Goal: Task Accomplishment & Management: Use online tool/utility

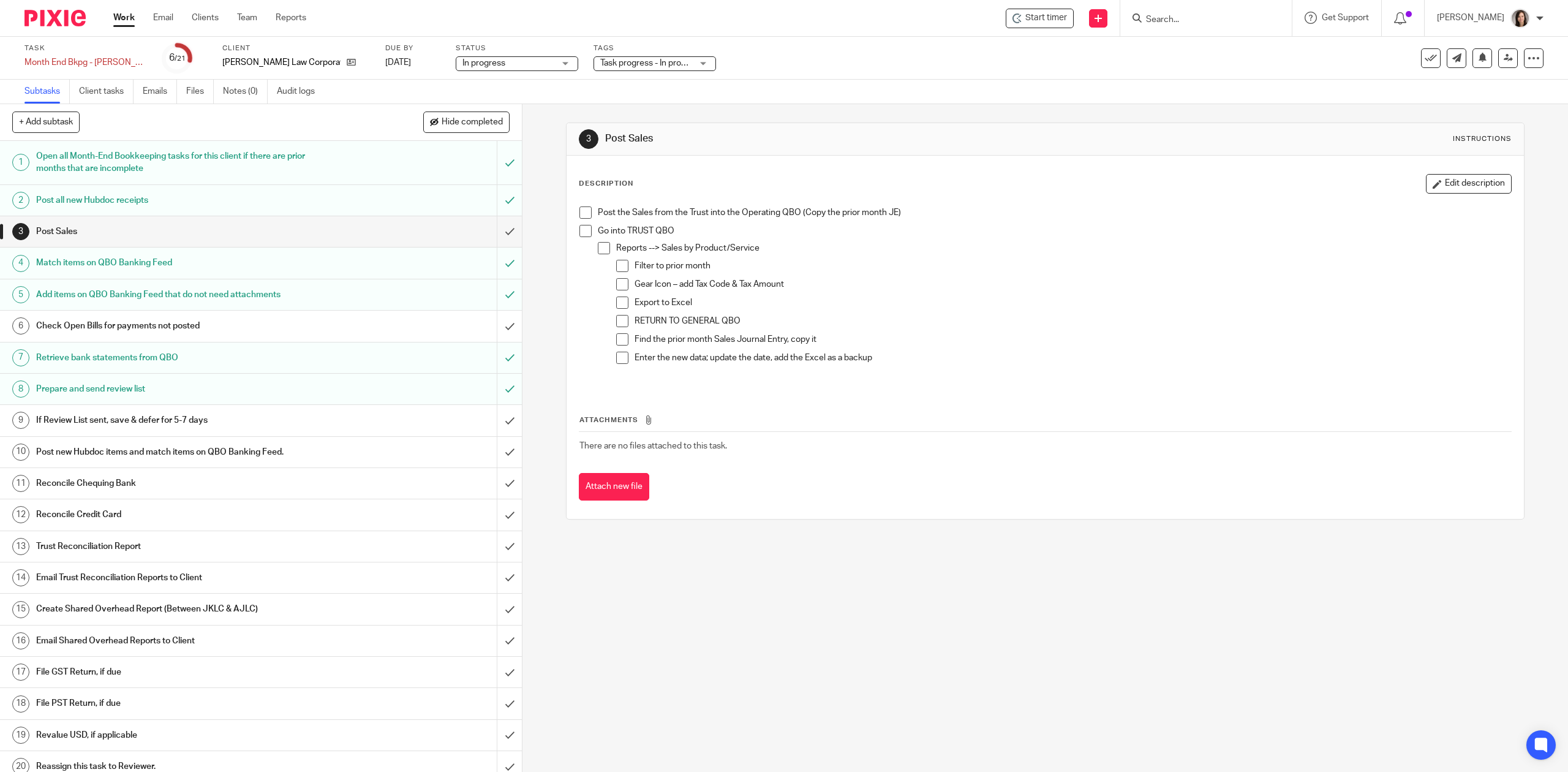
click at [1175, 25] on input "Search" at bounding box center [1200, 20] width 111 height 11
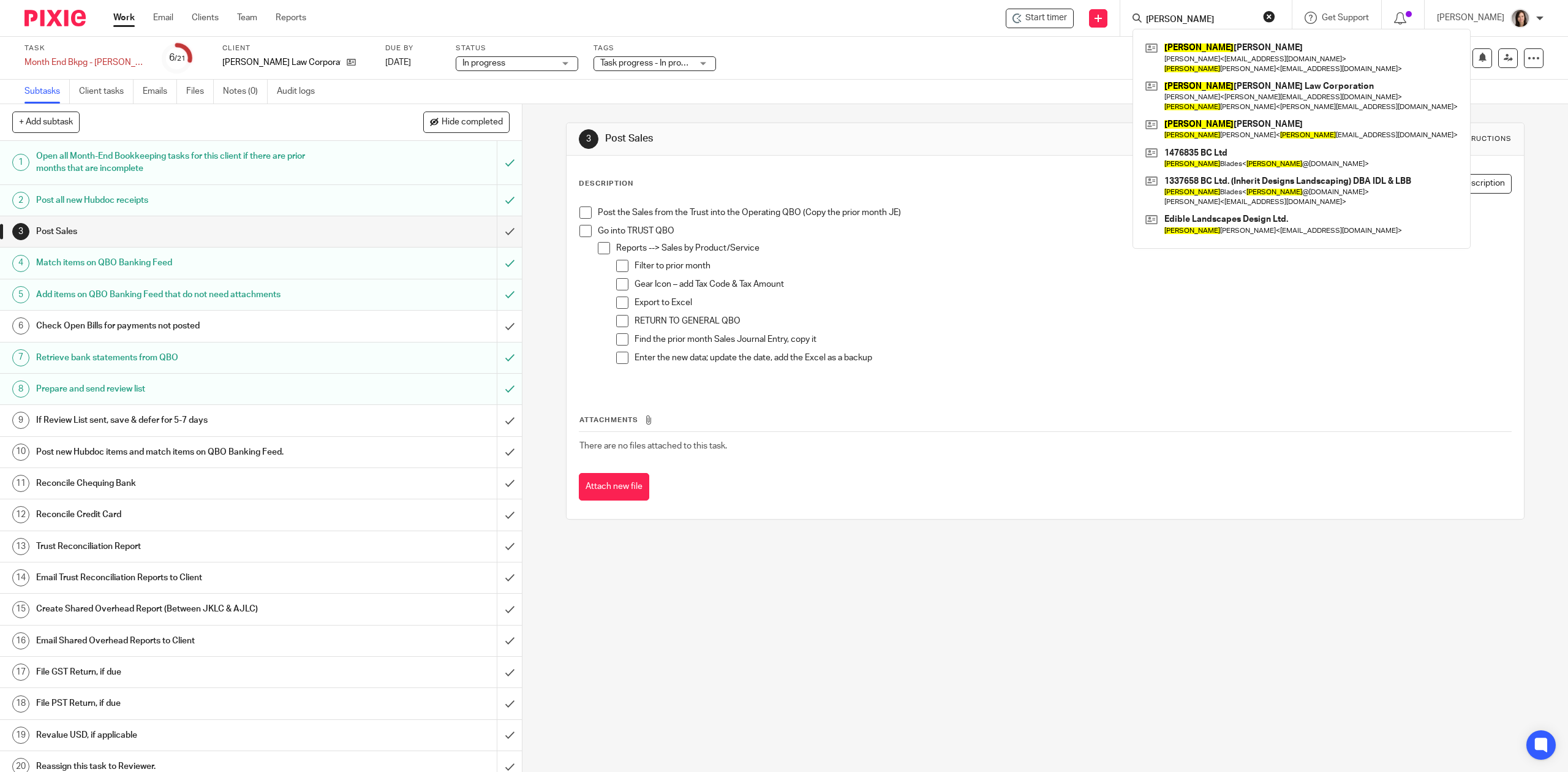
type input "joshua"
click at [829, 665] on div "3 Post Sales Instructions Description Edit description Post the Sales from the …" at bounding box center [1046, 438] width 1046 height 668
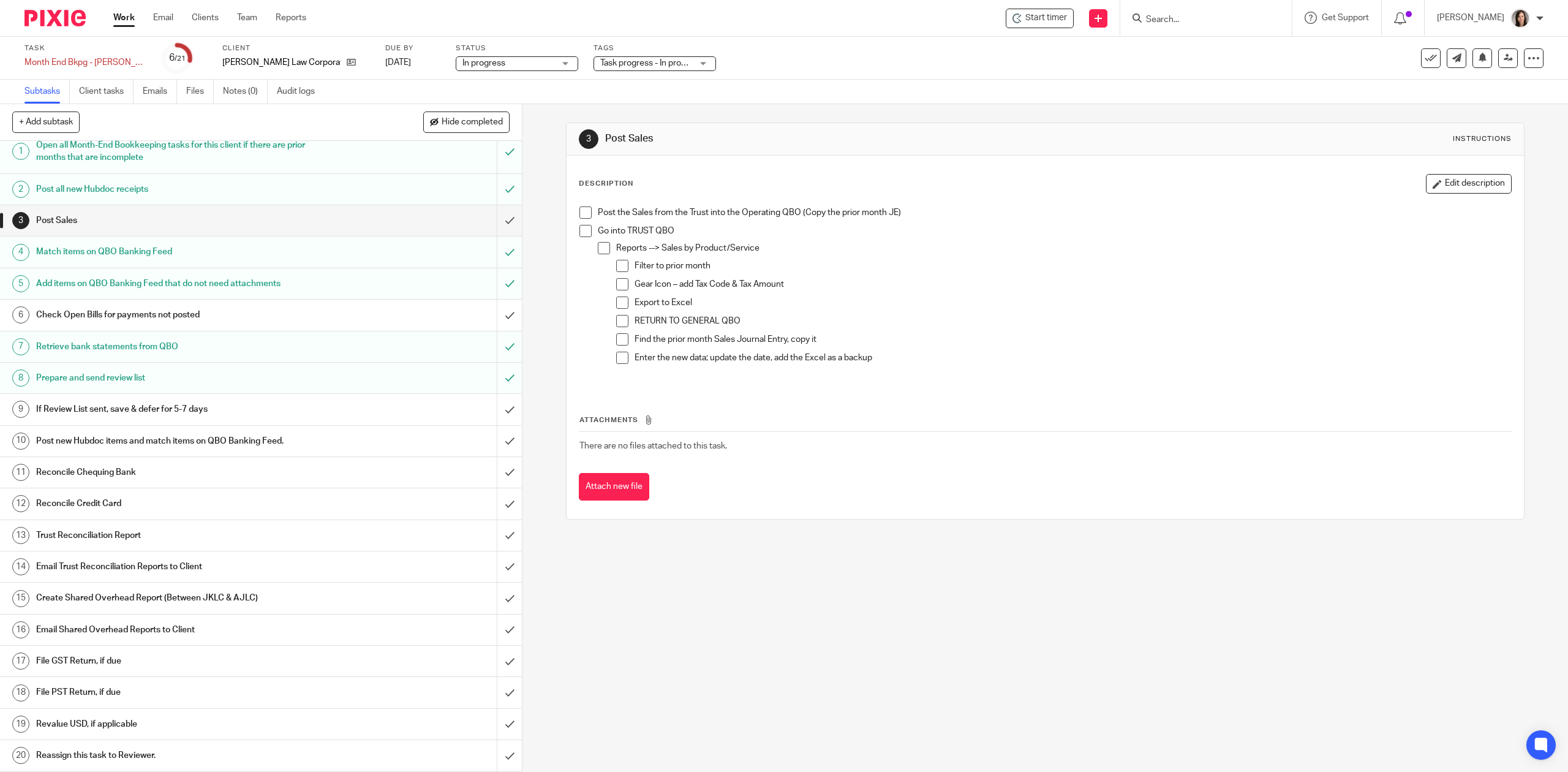
scroll to position [46, 0]
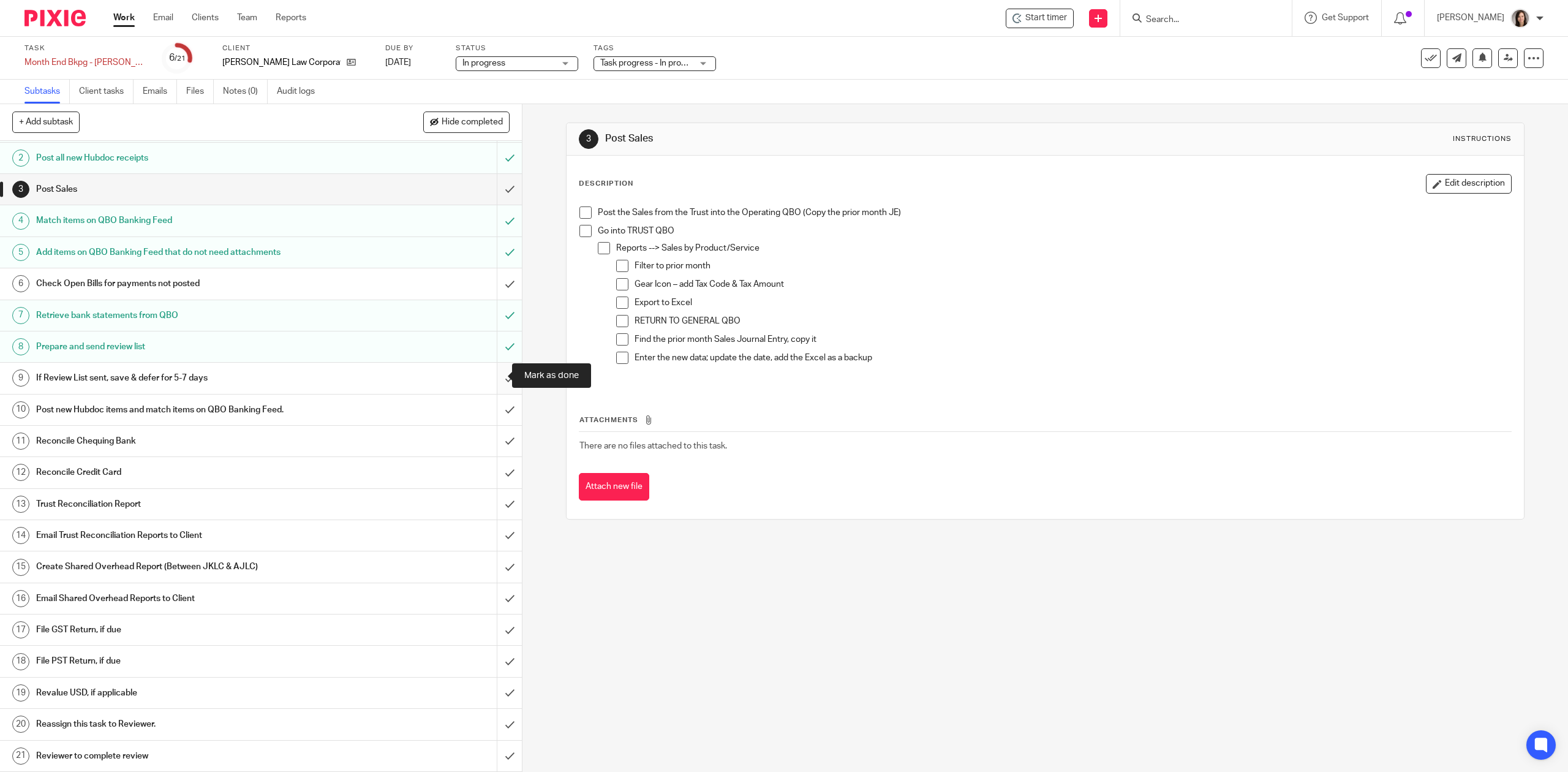
click at [498, 373] on input "submit" at bounding box center [261, 378] width 522 height 30
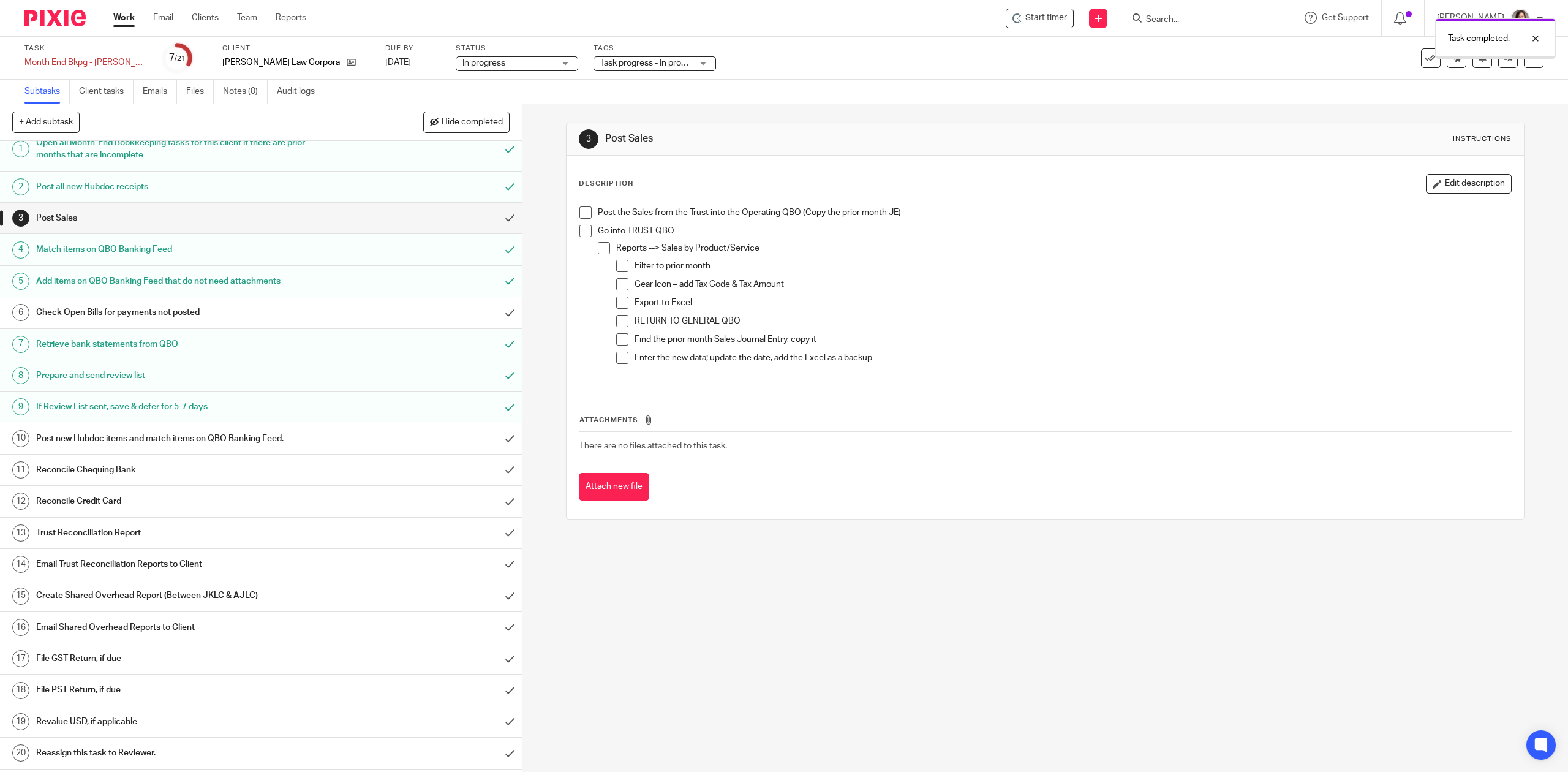
scroll to position [46, 0]
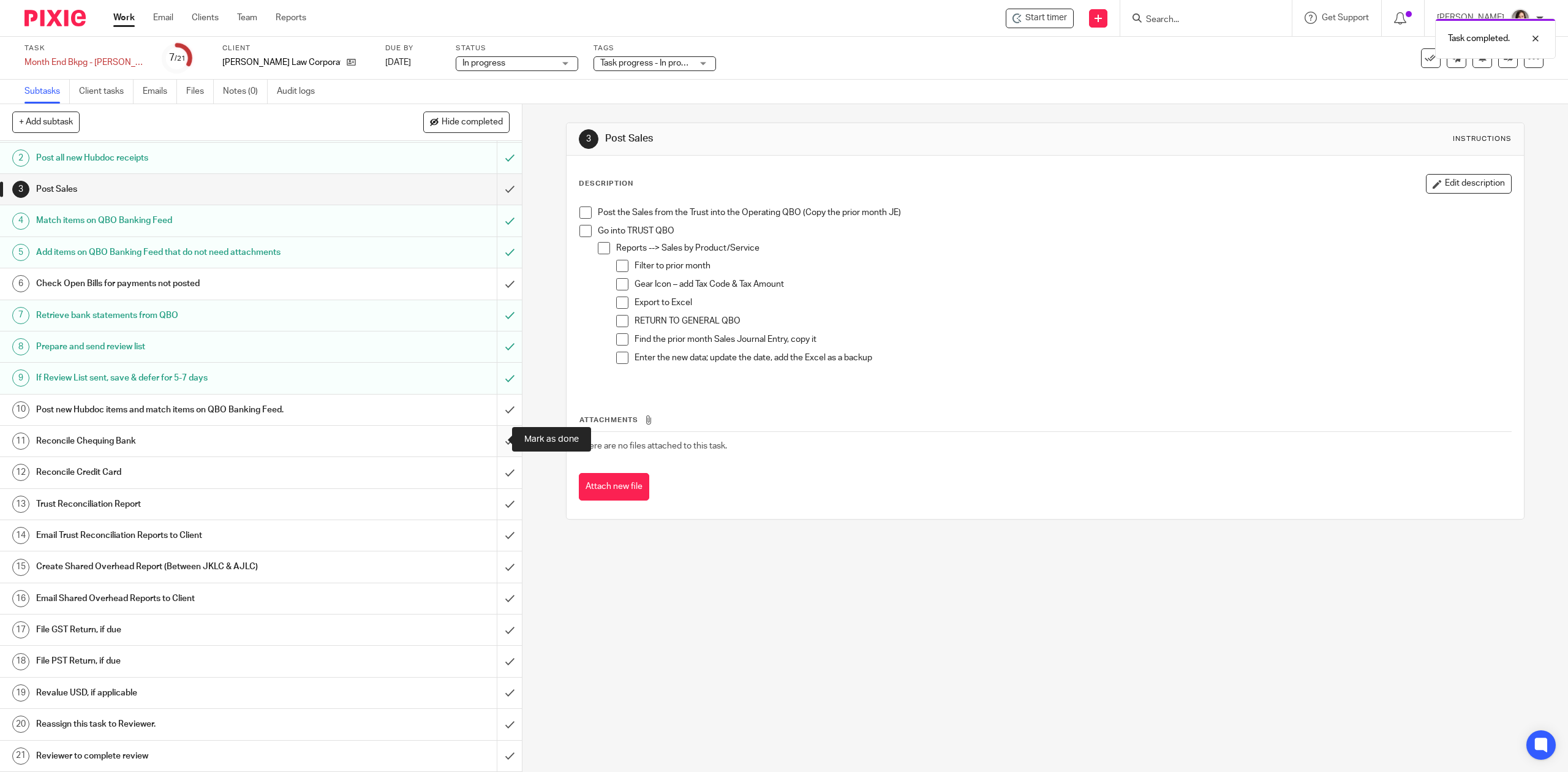
click at [496, 436] on input "submit" at bounding box center [261, 441] width 522 height 30
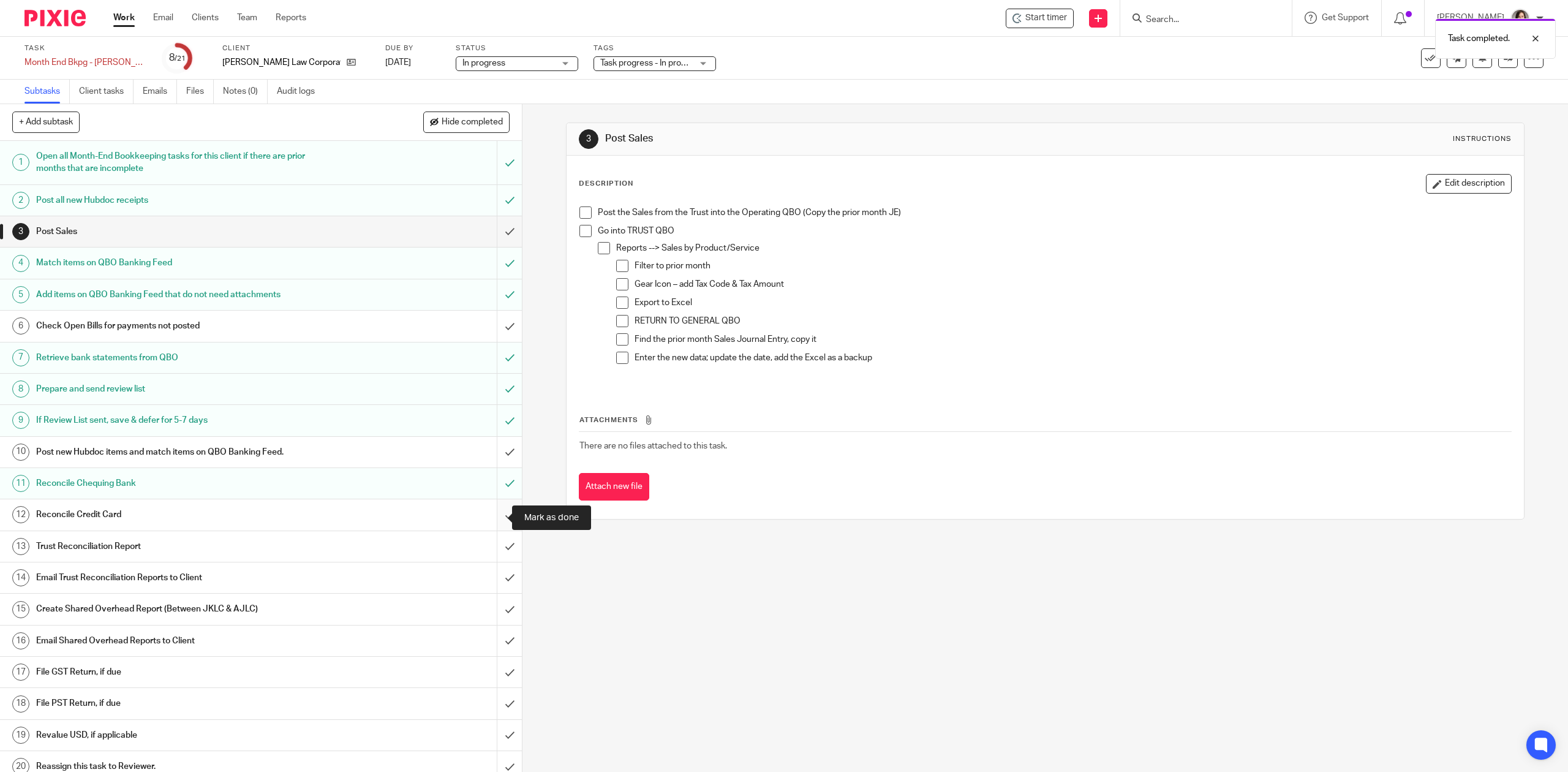
click at [494, 520] on input "submit" at bounding box center [261, 514] width 522 height 30
click at [492, 232] on input "submit" at bounding box center [261, 232] width 522 height 30
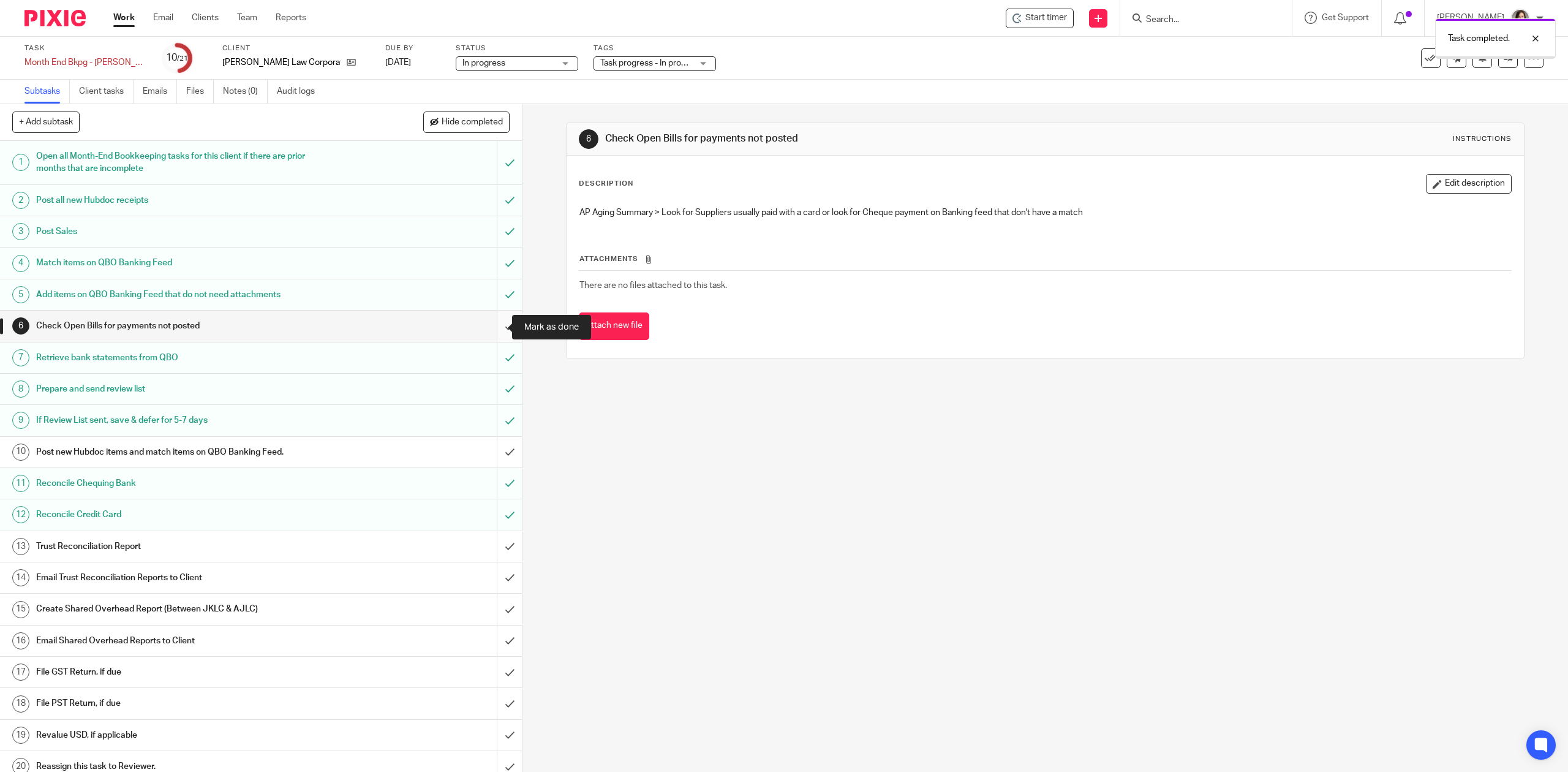
click at [493, 325] on input "submit" at bounding box center [261, 325] width 522 height 30
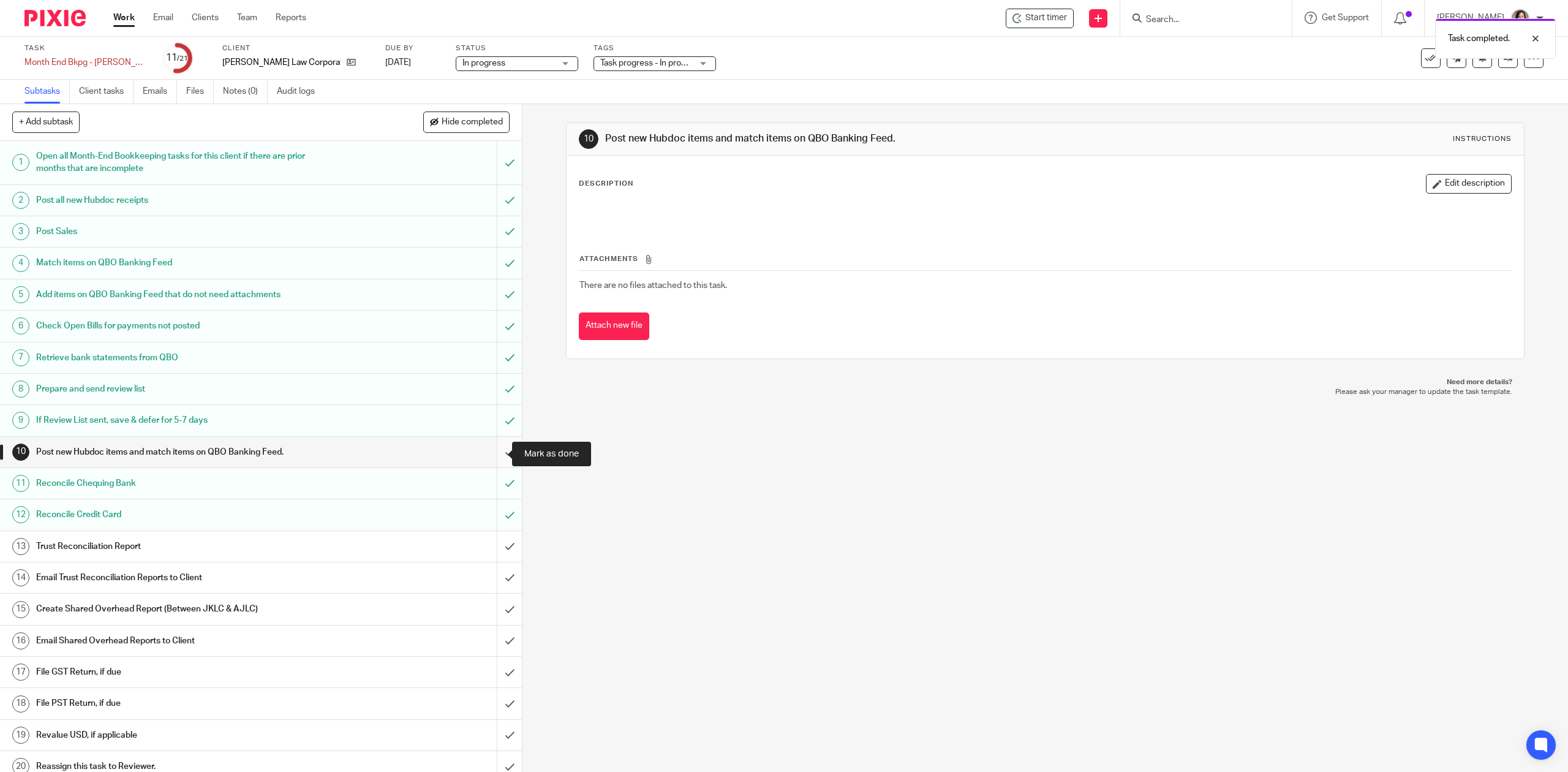
click at [499, 451] on input "submit" at bounding box center [261, 452] width 522 height 30
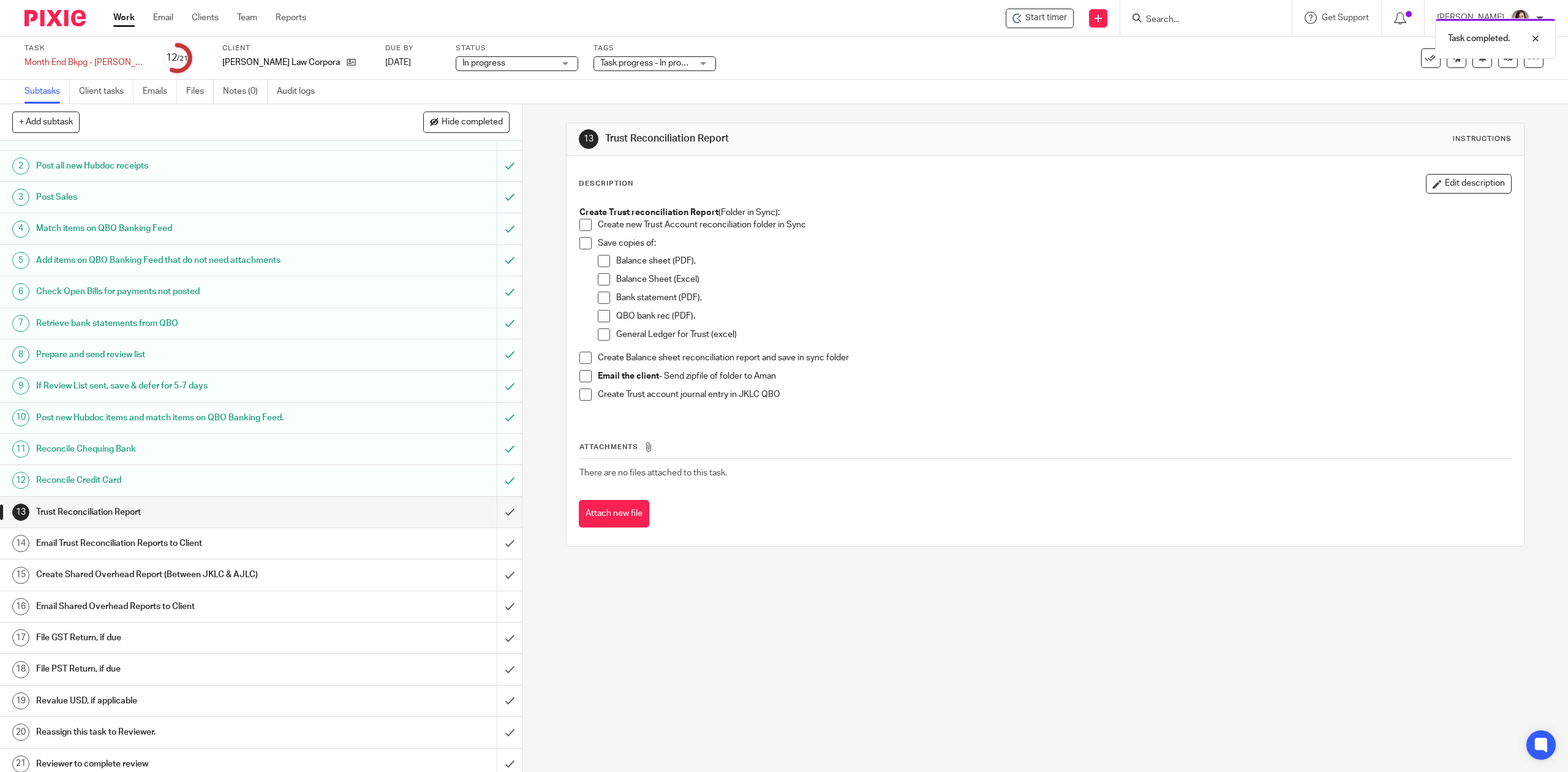
scroll to position [46, 0]
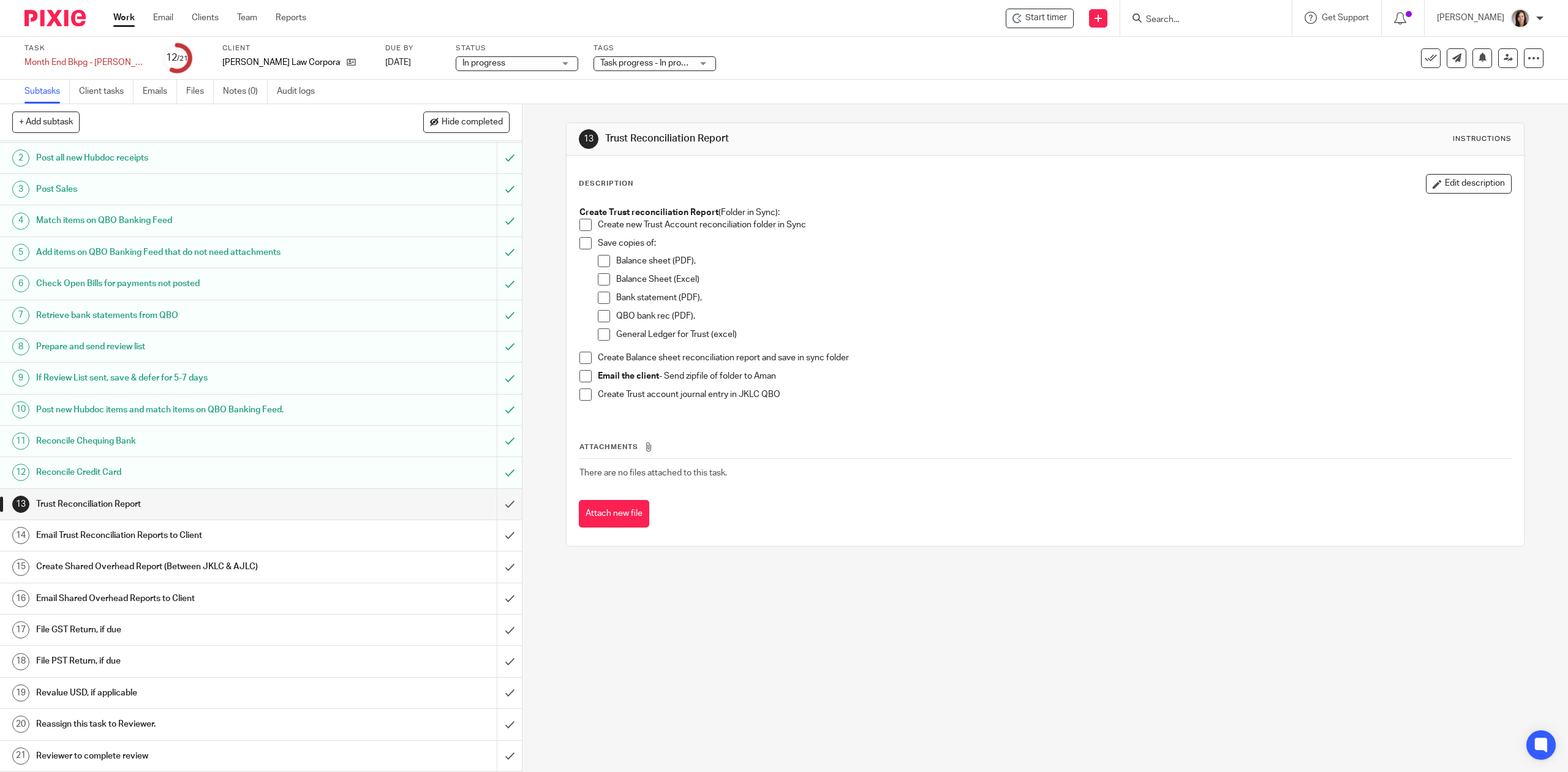
click at [1185, 15] on input "Search" at bounding box center [1200, 20] width 111 height 11
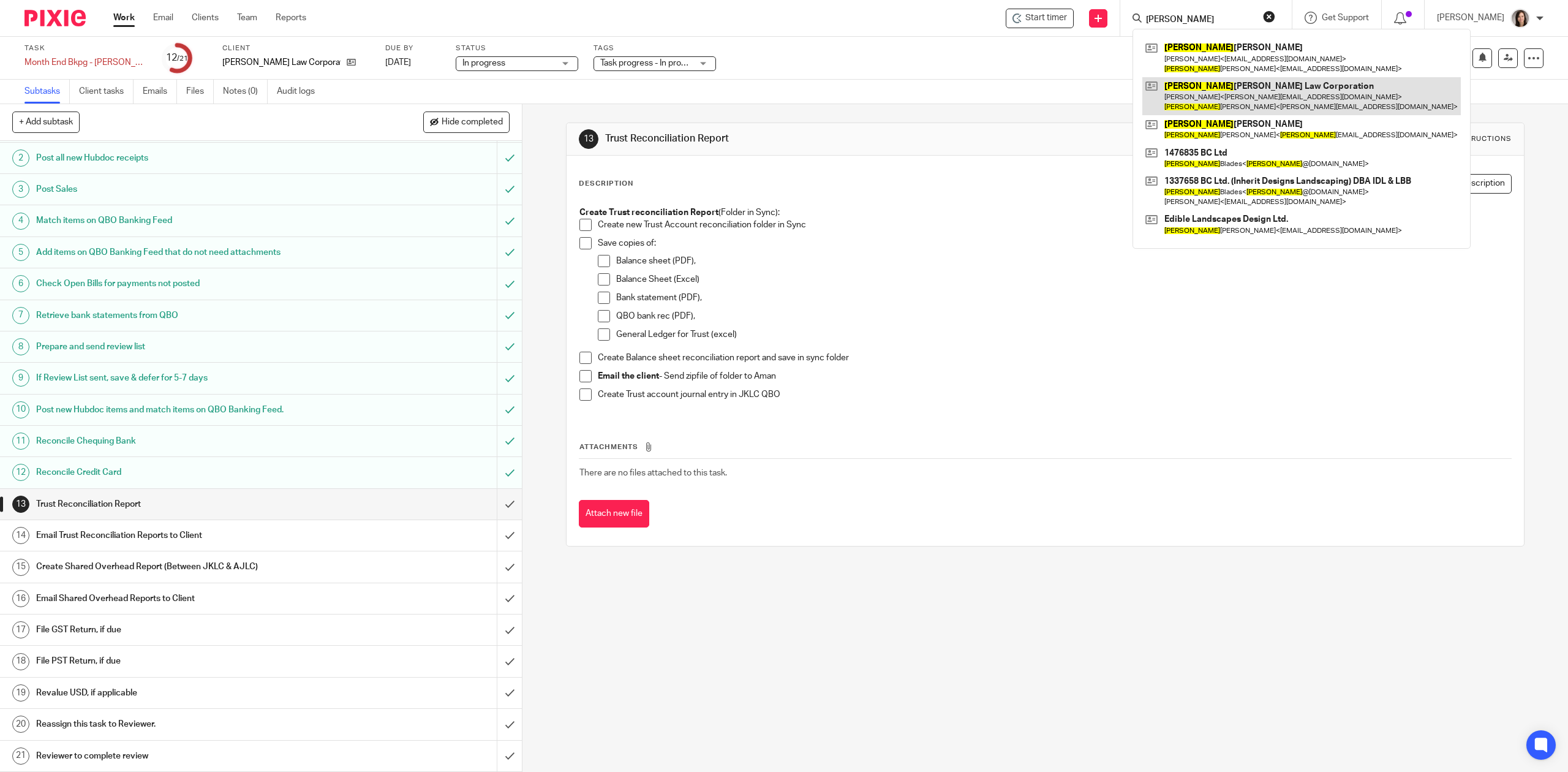
type input "joshua"
click at [1252, 98] on link at bounding box center [1302, 96] width 319 height 38
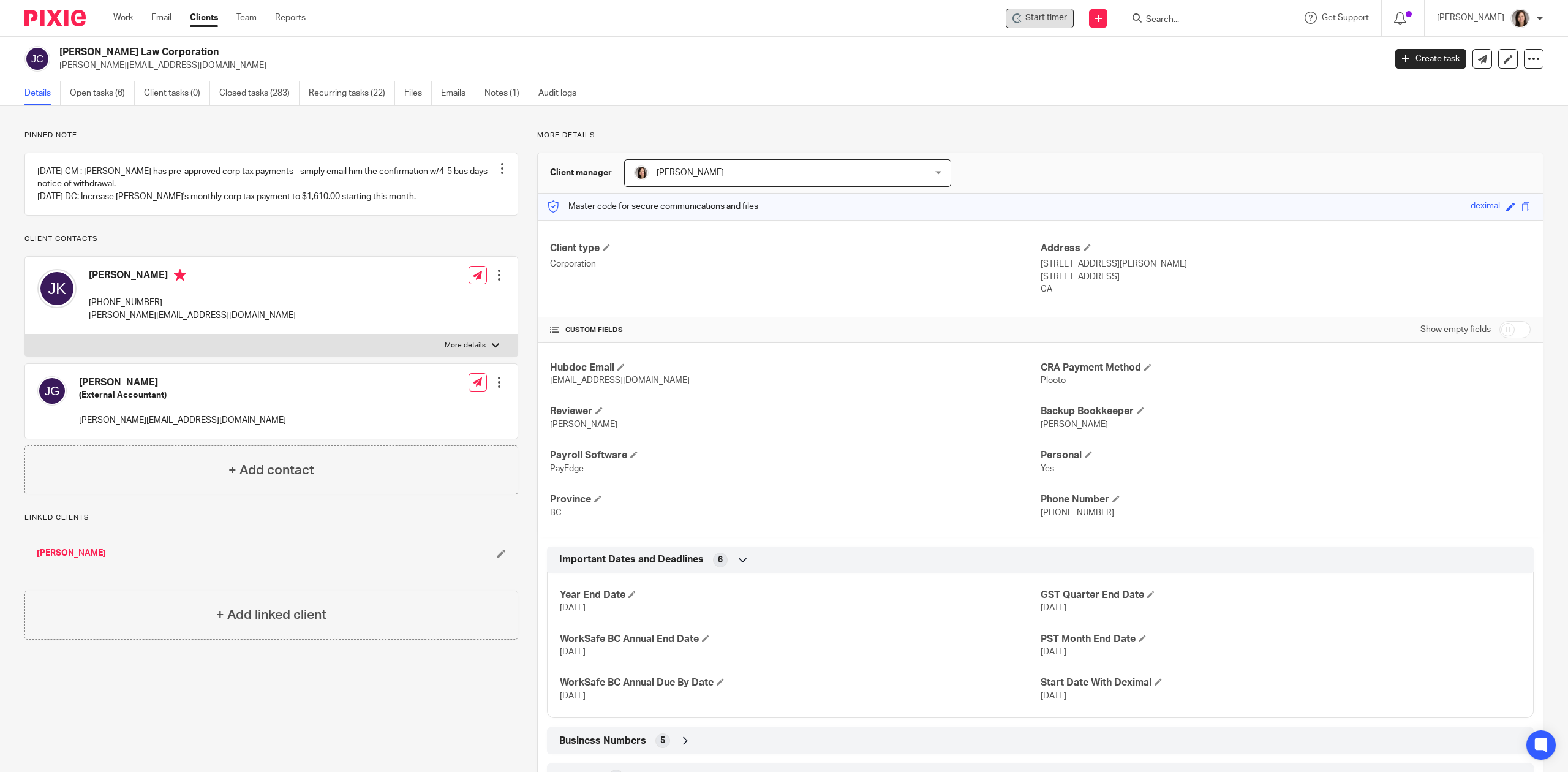
click at [1045, 15] on span "Start timer" at bounding box center [1046, 18] width 42 height 13
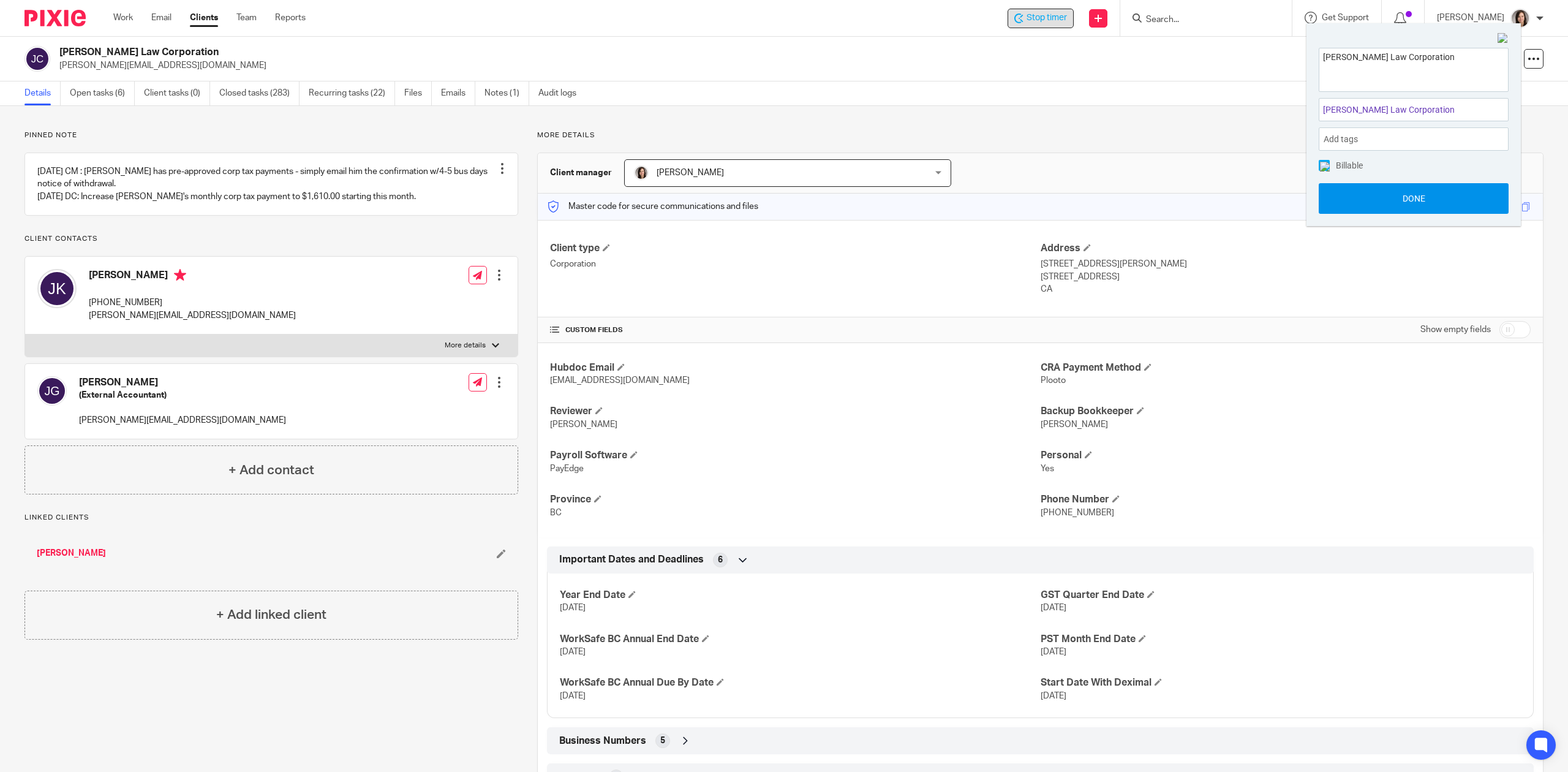
click at [1419, 207] on button "Done" at bounding box center [1413, 198] width 190 height 30
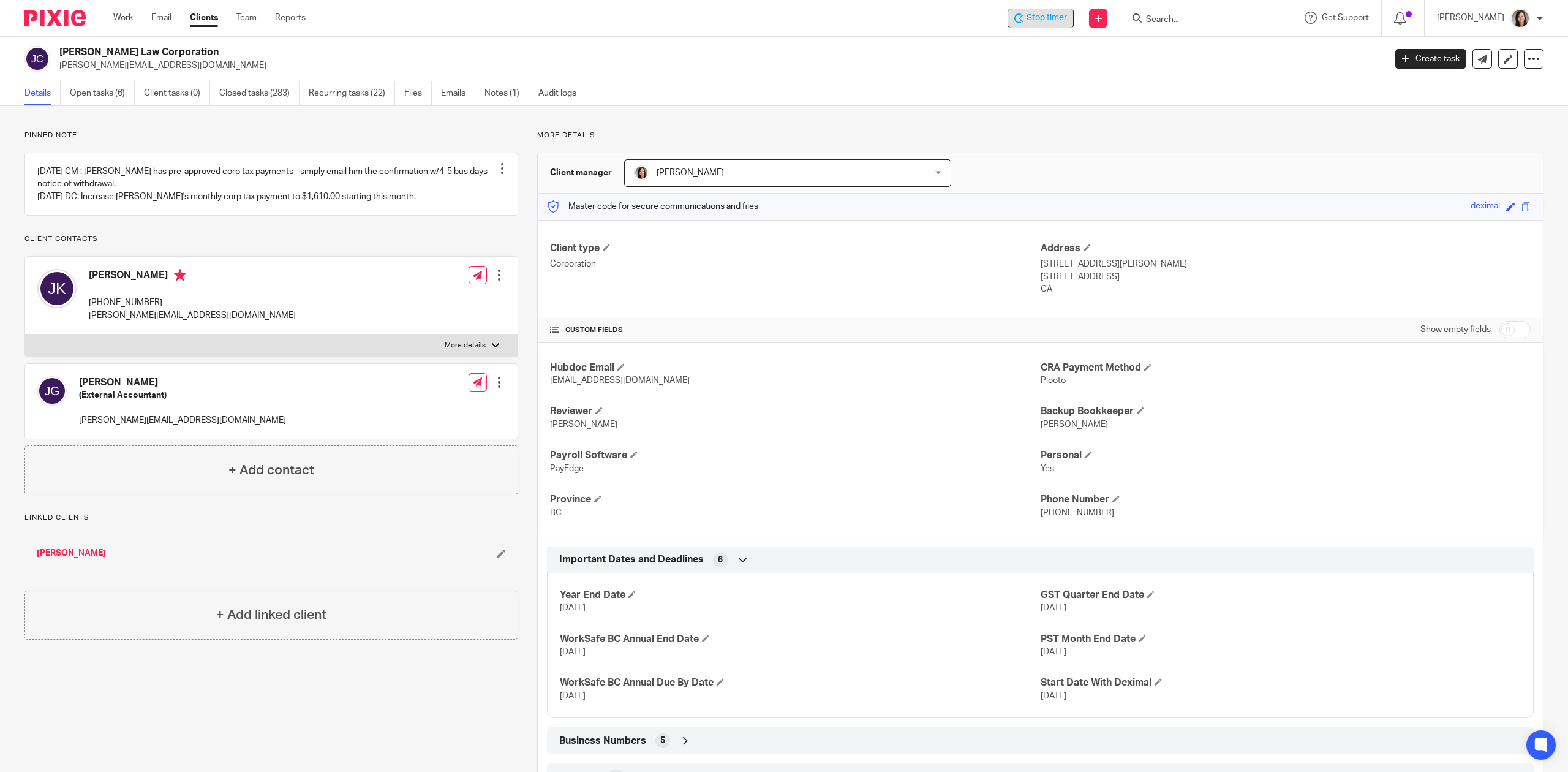
click at [664, 130] on p "More details" at bounding box center [1041, 135] width 1006 height 10
